Goal: Information Seeking & Learning: Learn about a topic

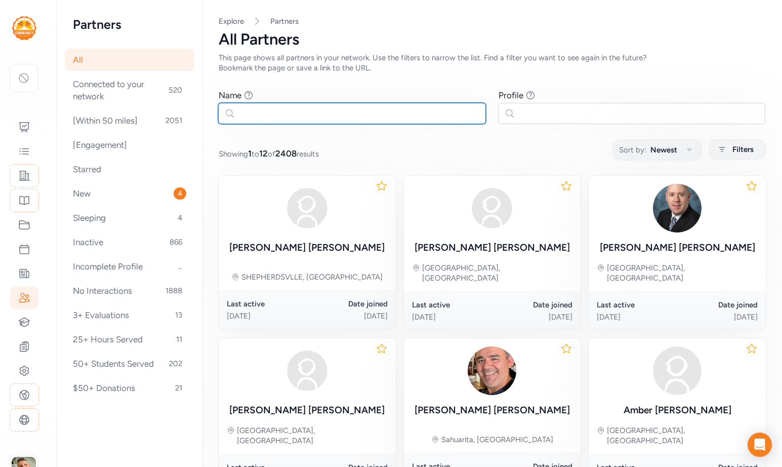
click at [274, 119] on input "text" at bounding box center [352, 113] width 268 height 21
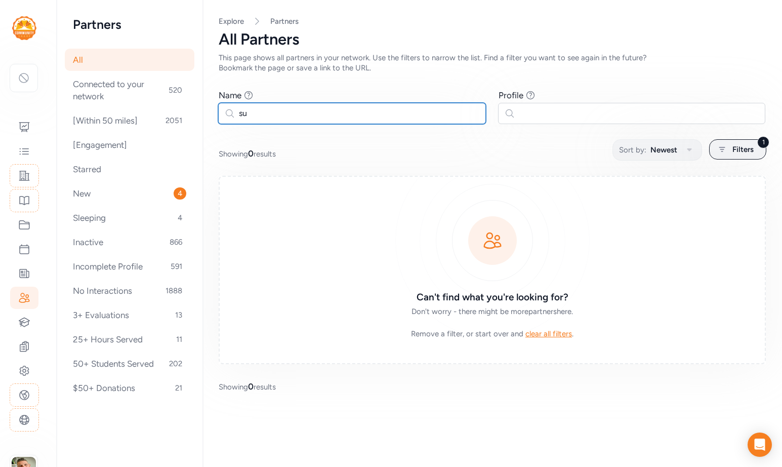
type input "s"
type input "[PERSON_NAME]"
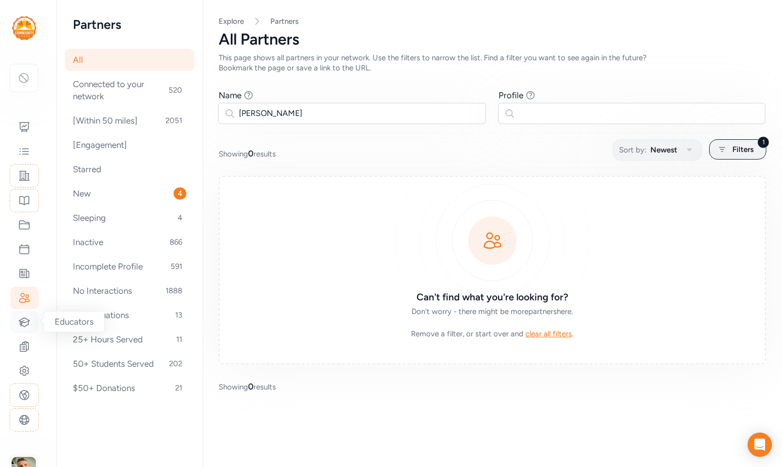
click at [21, 328] on div at bounding box center [24, 322] width 28 height 22
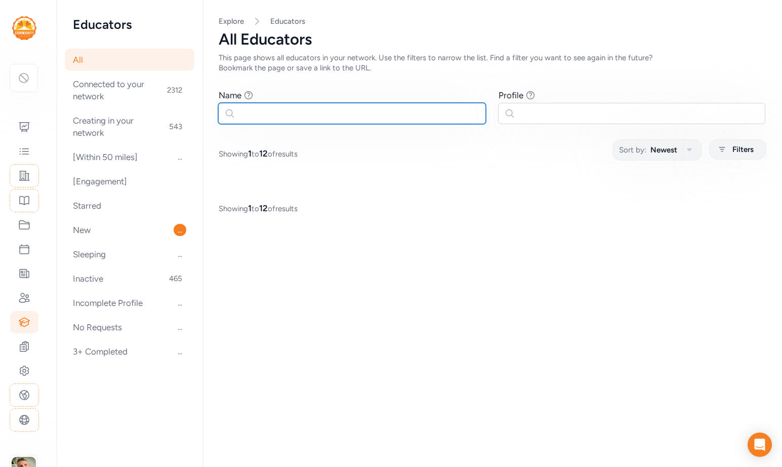
click at [290, 114] on input "text" at bounding box center [352, 113] width 268 height 21
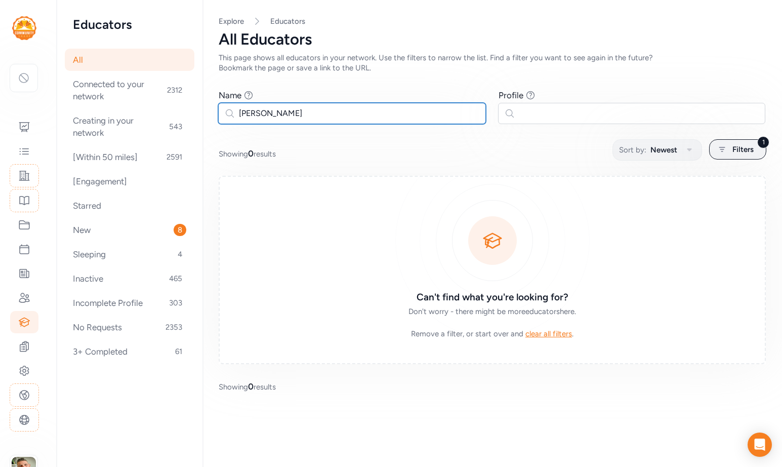
click at [256, 116] on input "[PERSON_NAME]" at bounding box center [352, 113] width 268 height 21
type input "suha"
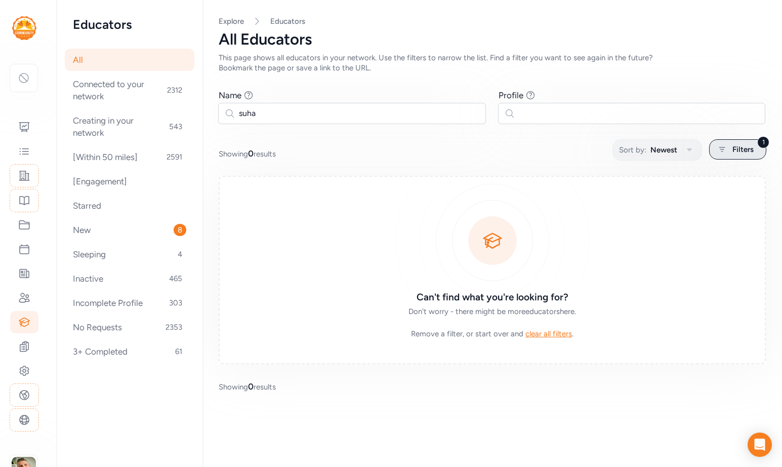
click at [739, 148] on span "Filters" at bounding box center [743, 149] width 21 height 12
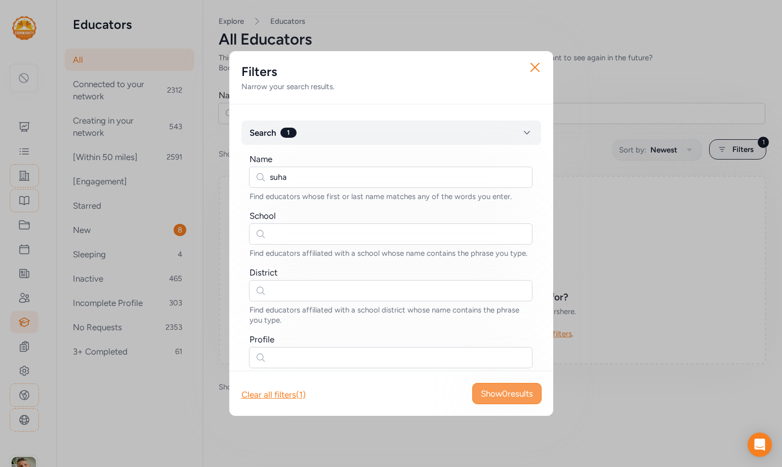
click at [485, 395] on span "Show 0 results" at bounding box center [507, 393] width 52 height 12
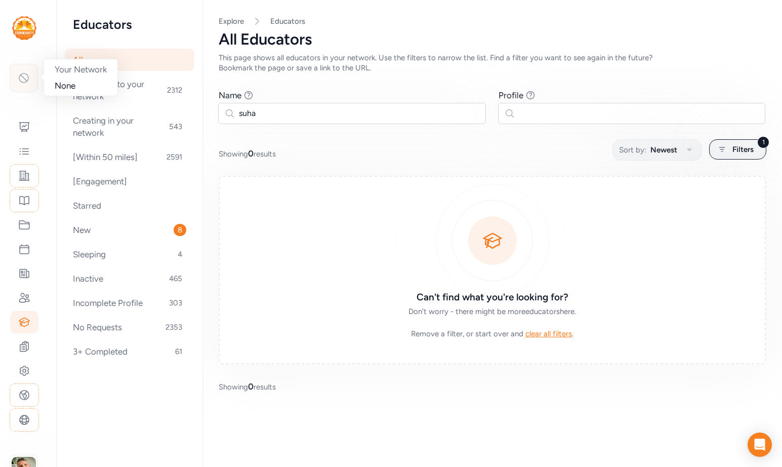
click at [24, 77] on icon at bounding box center [24, 78] width 12 height 12
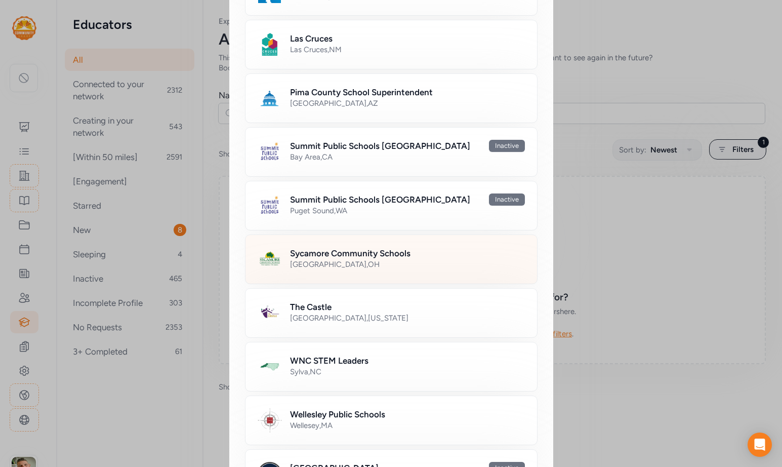
scroll to position [601, 0]
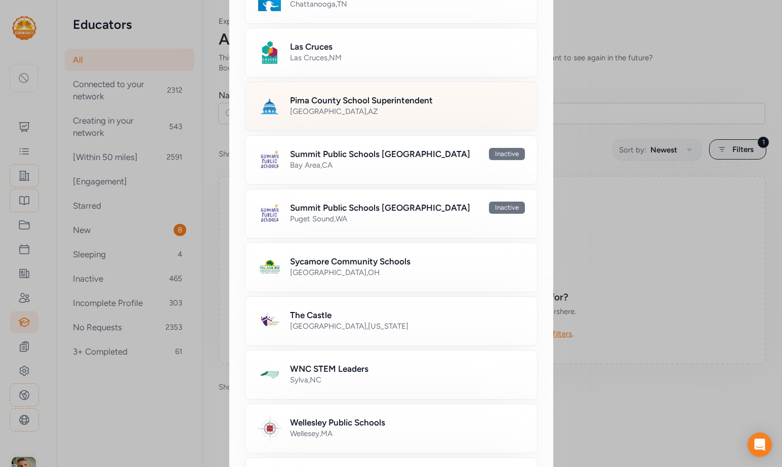
click at [305, 119] on div "Pima County School Superintendent [GEOGRAPHIC_DATA] , [GEOGRAPHIC_DATA]" at bounding box center [391, 107] width 293 height 50
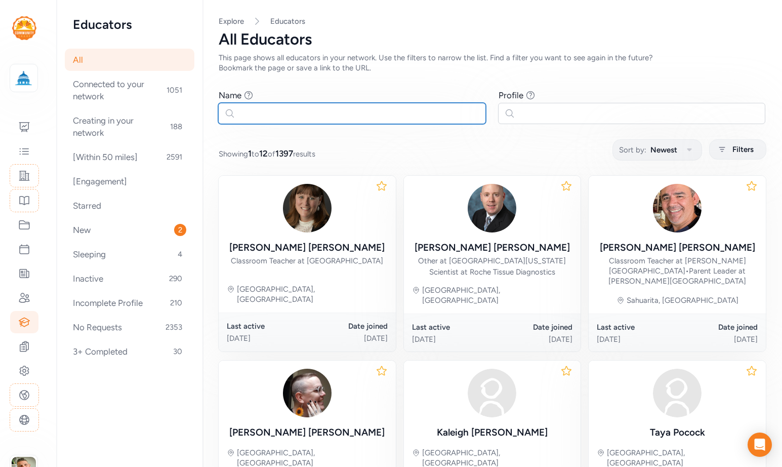
click at [302, 112] on input "text" at bounding box center [352, 113] width 268 height 21
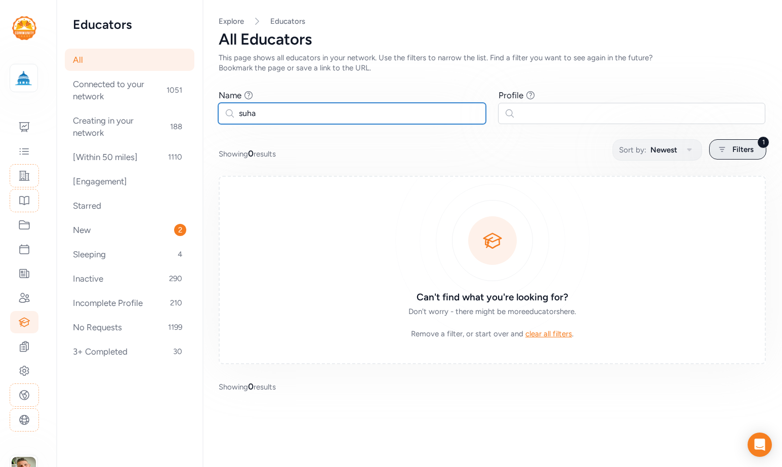
type input "suha"
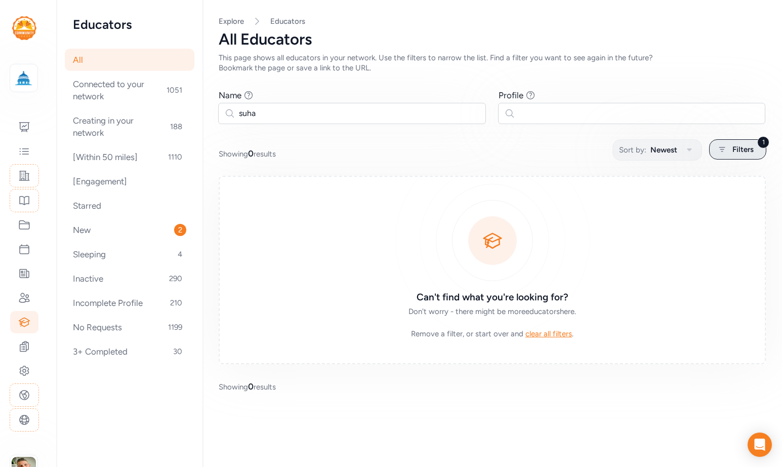
click at [723, 156] on div "1 Filters" at bounding box center [737, 149] width 57 height 20
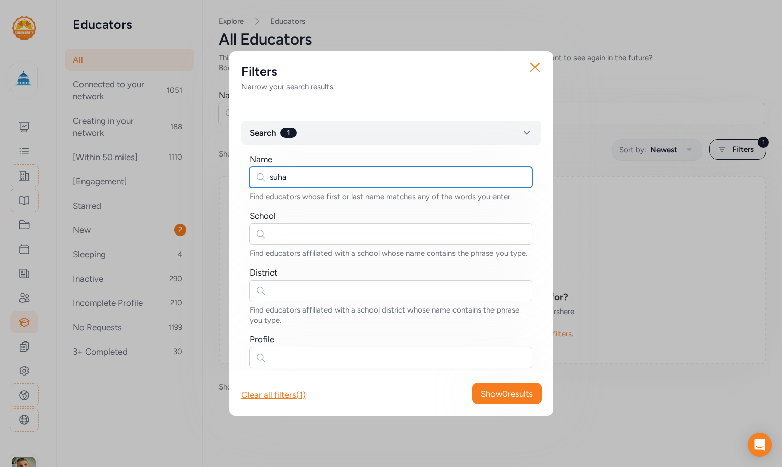
click at [367, 179] on input "suha" at bounding box center [390, 177] width 283 height 21
type input "[PERSON_NAME]"
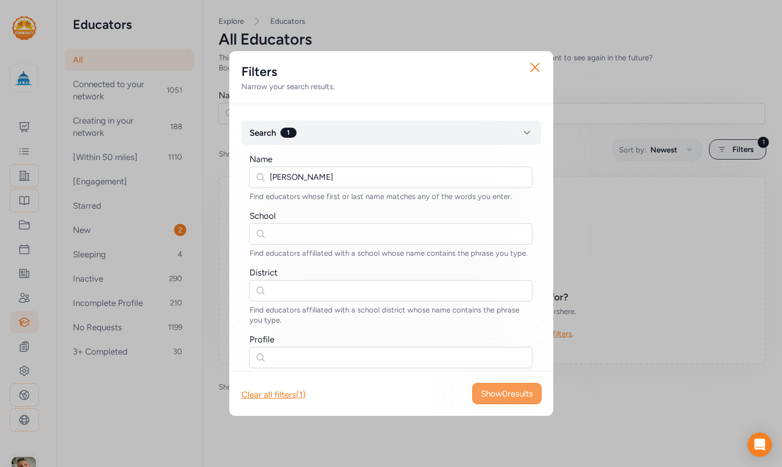
click at [490, 399] on span "Show 0 results" at bounding box center [507, 393] width 52 height 12
type input "[PERSON_NAME]"
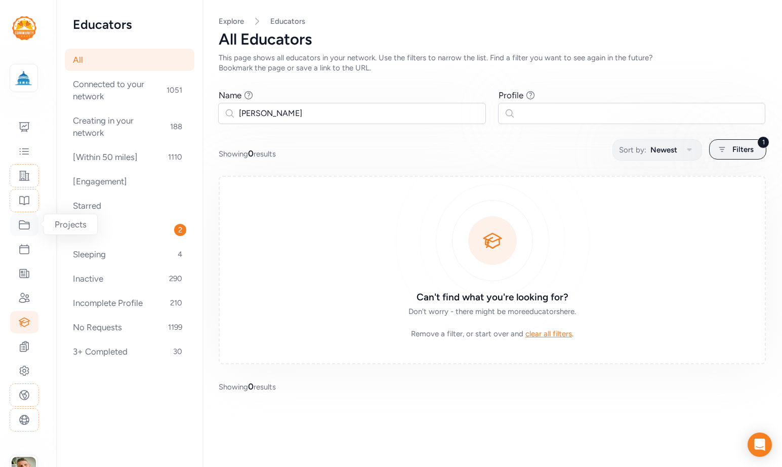
click at [24, 222] on icon at bounding box center [24, 225] width 12 height 12
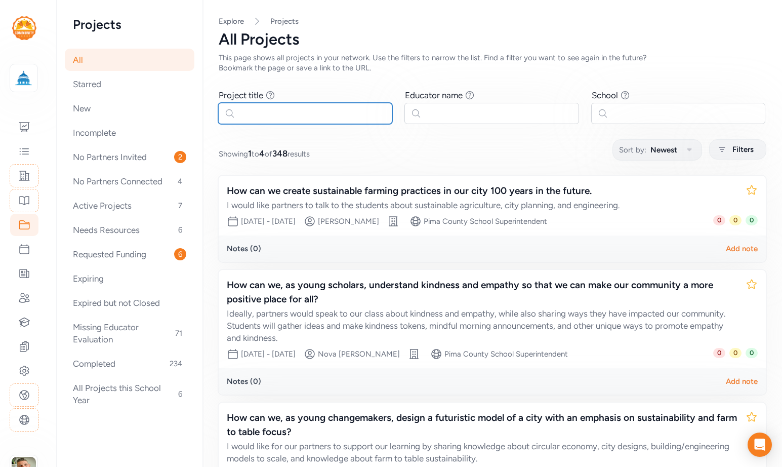
click at [294, 112] on input "text" at bounding box center [305, 113] width 174 height 21
paste input "Transfer of Energy Through Electromagnetic Waves"
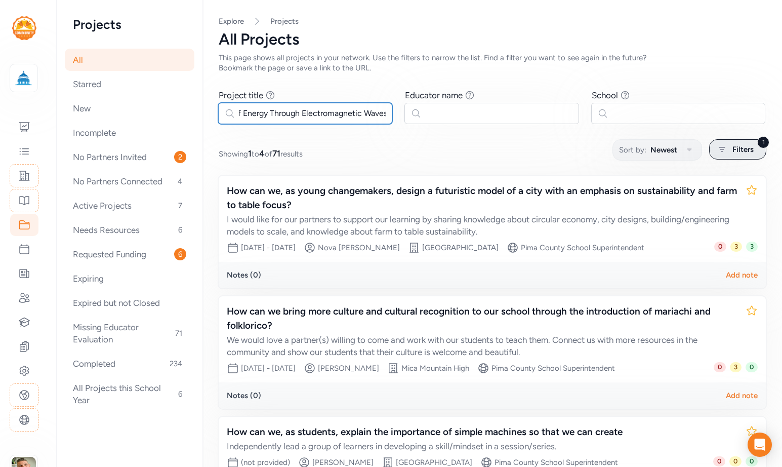
type input "Transfer of Energy Through Electromagnetic Waves"
click at [736, 143] on div "1 Filters" at bounding box center [737, 149] width 57 height 20
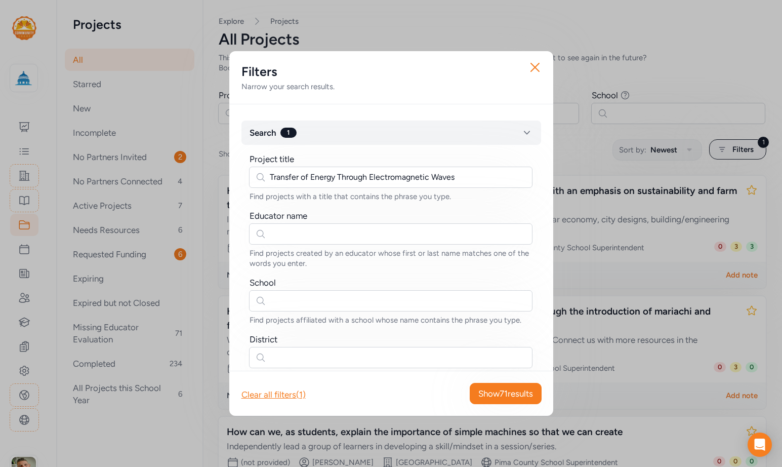
scroll to position [36, 0]
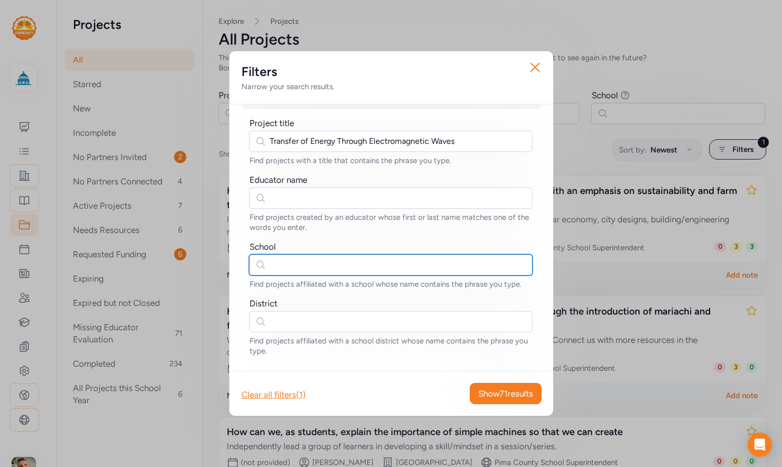
click at [333, 263] on input "text" at bounding box center [390, 264] width 283 height 21
type input "sunnyside"
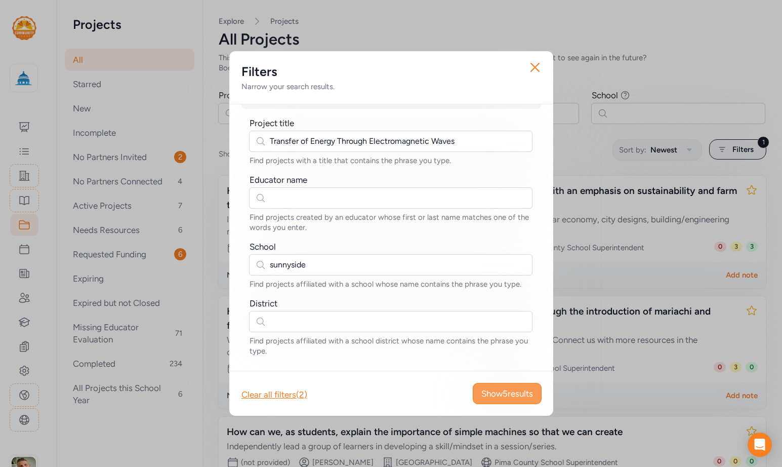
click at [501, 393] on span "Show 5 results" at bounding box center [507, 393] width 52 height 12
type input "sunnyside"
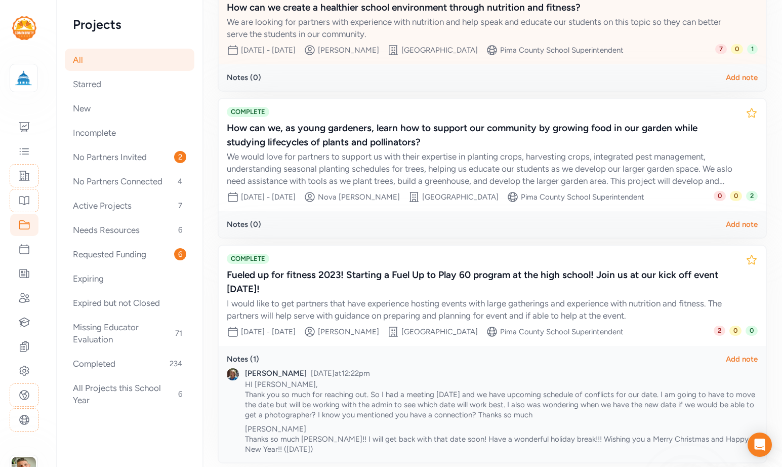
scroll to position [457, 0]
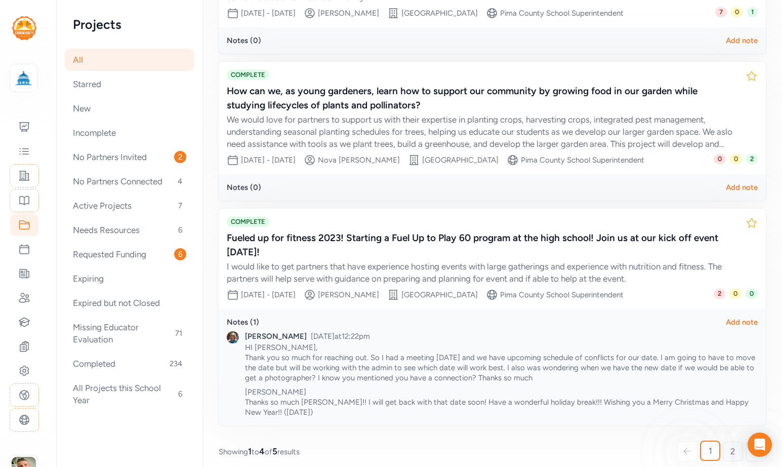
click at [729, 442] on link "2" at bounding box center [733, 451] width 20 height 20
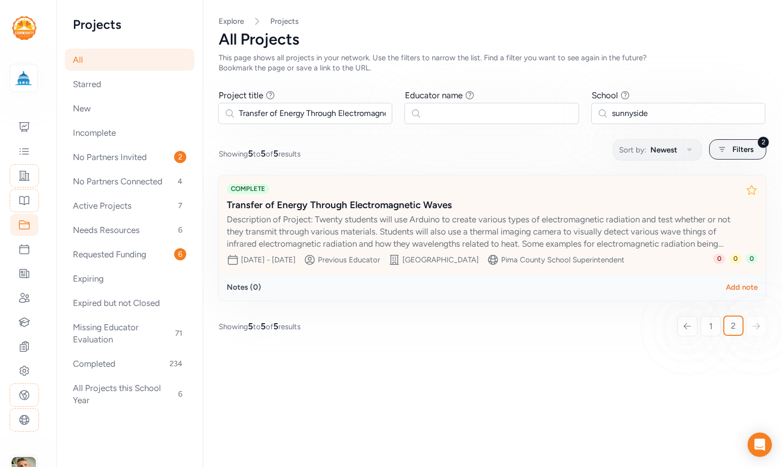
click at [439, 221] on div "Description of Project: Twenty students will use Arduino to create various type…" at bounding box center [482, 231] width 511 height 36
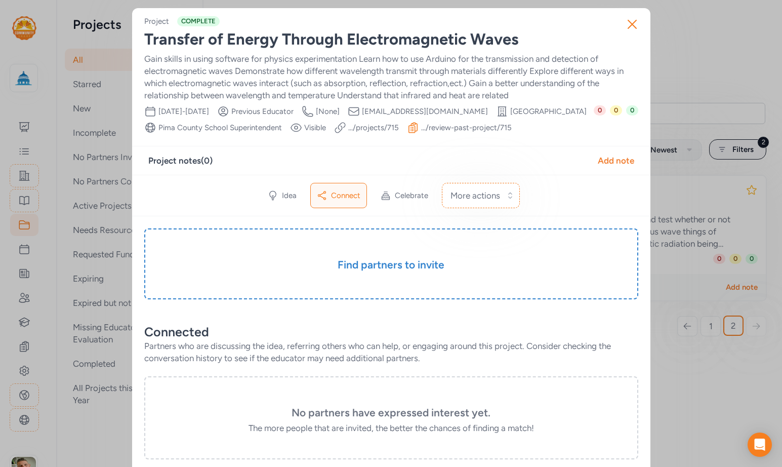
click at [421, 133] on link ".../review-past-project/ 715" at bounding box center [466, 128] width 91 height 10
click at [399, 129] on link ".../projects/ 715" at bounding box center [373, 128] width 51 height 10
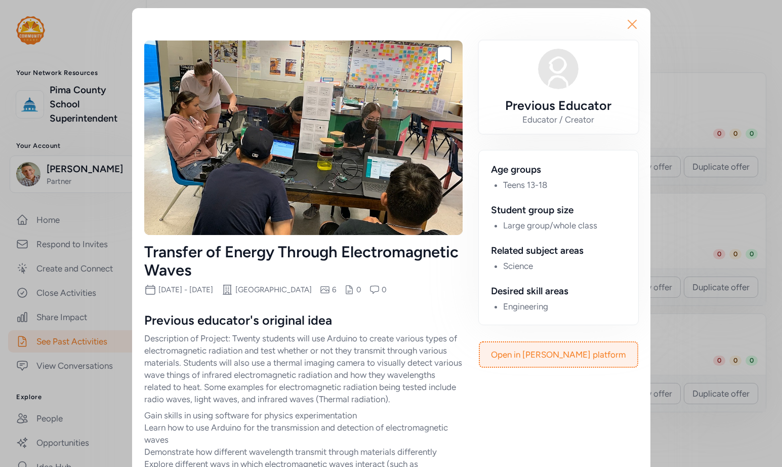
click at [628, 20] on icon "button" at bounding box center [632, 24] width 8 height 8
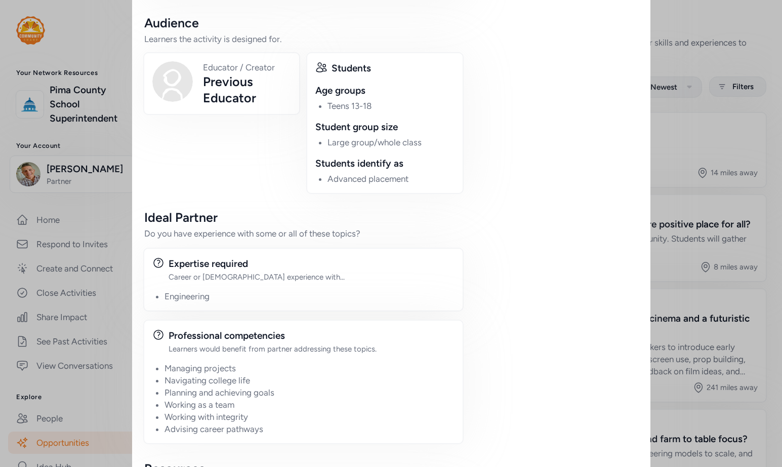
scroll to position [742, 0]
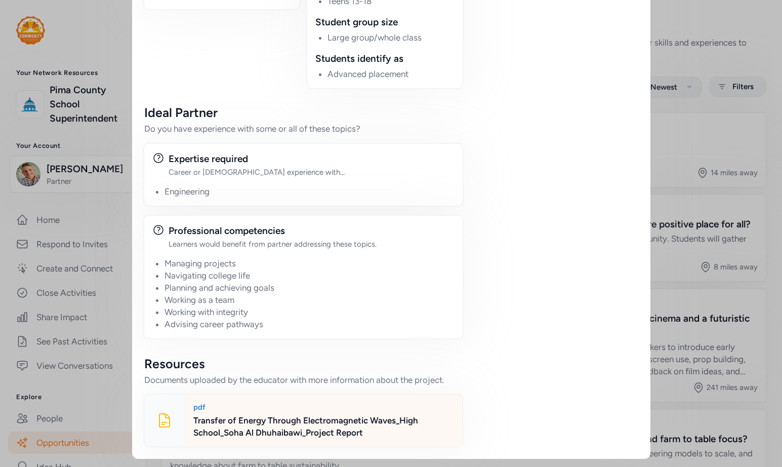
click at [299, 435] on div "Transfer of Energy Through Electromagnetic Waves_High School_Soha Al Dhuhaibawi…" at bounding box center [323, 426] width 261 height 24
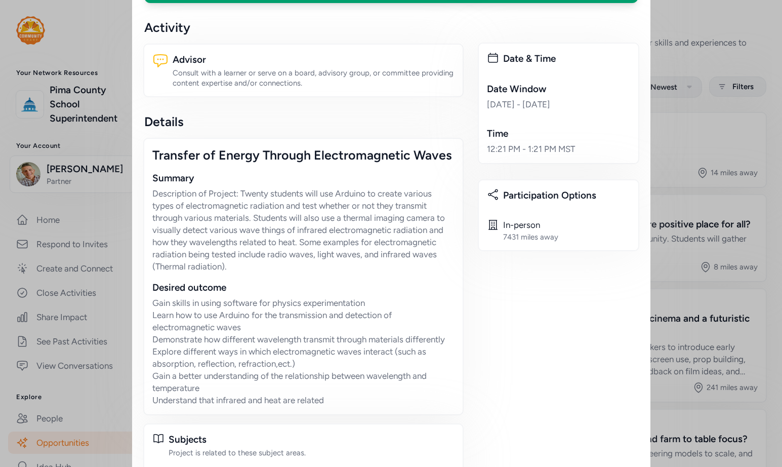
scroll to position [0, 0]
